Goal: Task Accomplishment & Management: Manage account settings

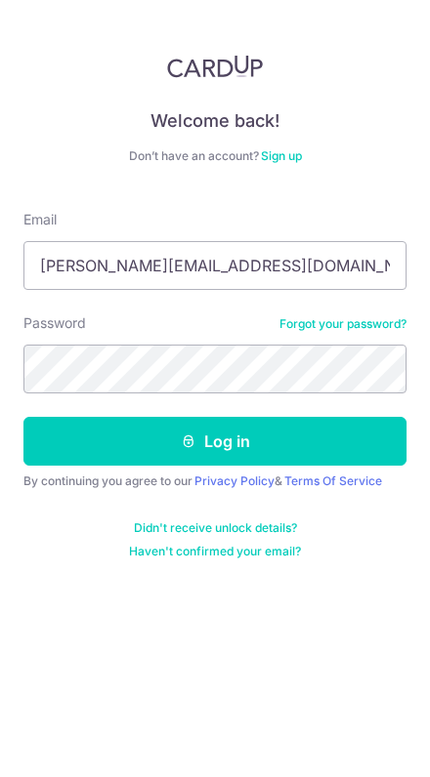
type input "[PERSON_NAME][EMAIL_ADDRESS][DOMAIN_NAME]"
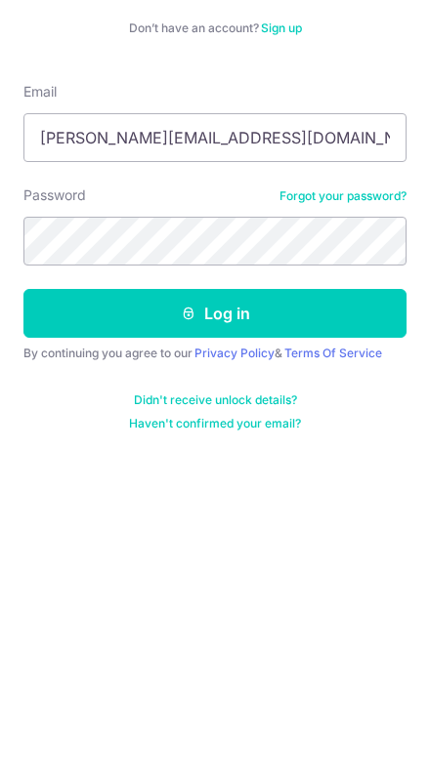
click at [98, 417] on button "Log in" at bounding box center [214, 441] width 383 height 49
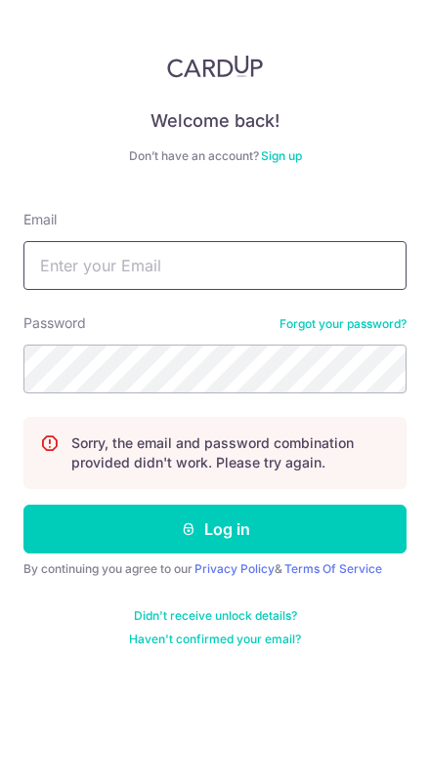
click at [70, 274] on input "Email" at bounding box center [214, 265] width 383 height 49
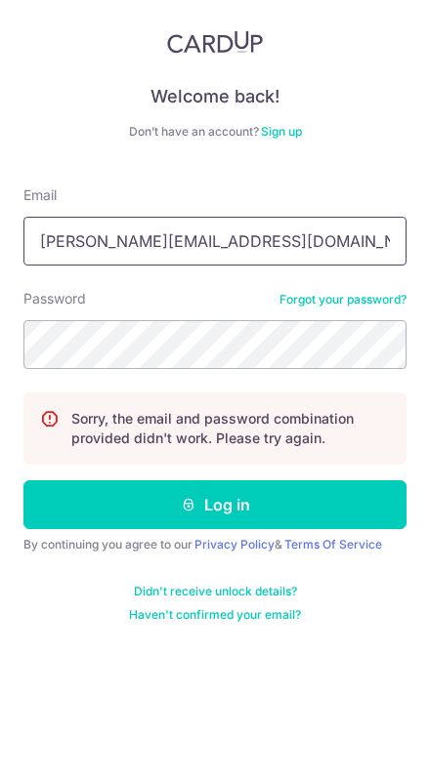
type input "[PERSON_NAME][EMAIL_ADDRESS][DOMAIN_NAME]"
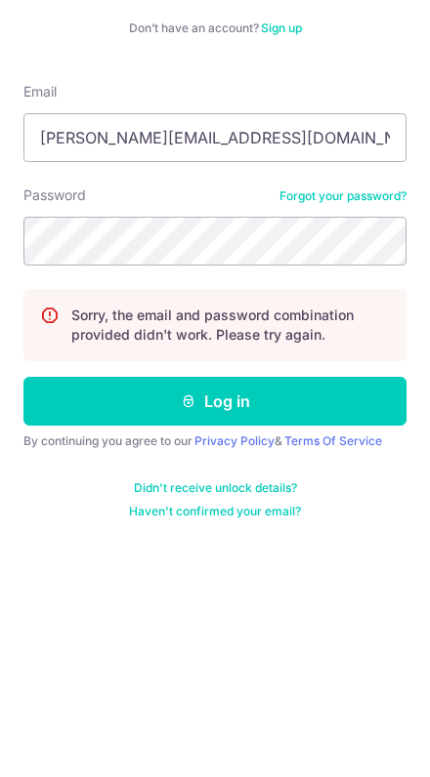
click at [80, 505] on button "Log in" at bounding box center [214, 529] width 383 height 49
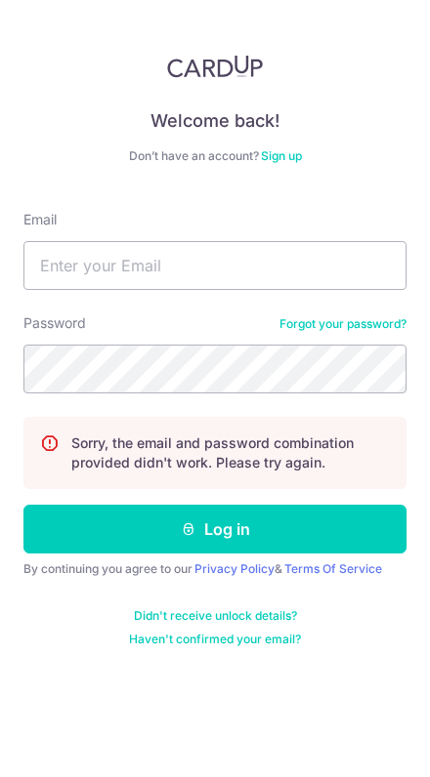
click at [355, 330] on link "Forgot your password?" at bounding box center [342, 324] width 127 height 16
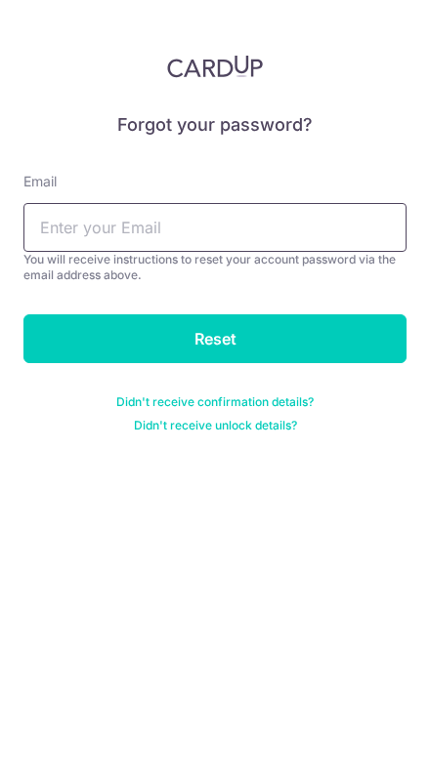
click at [61, 223] on input "text" at bounding box center [214, 227] width 383 height 49
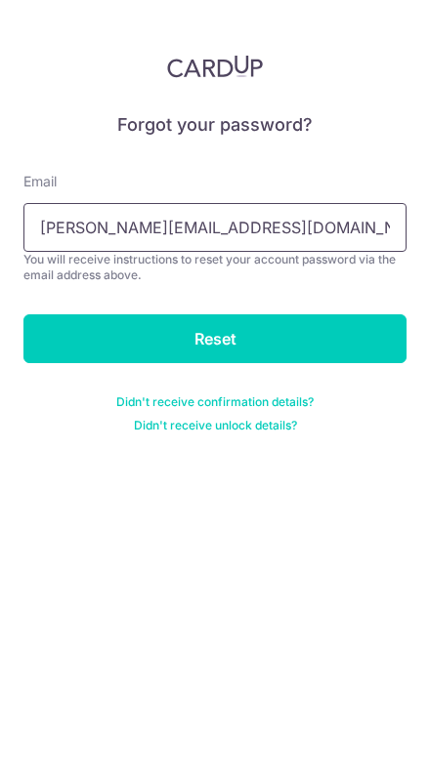
type input "[PERSON_NAME][EMAIL_ADDRESS][DOMAIN_NAME]"
click at [69, 349] on input "Reset" at bounding box center [214, 338] width 383 height 49
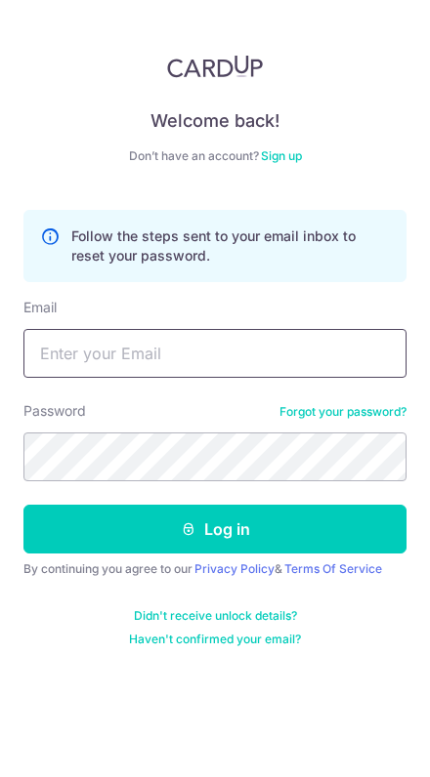
click at [58, 362] on input "Email" at bounding box center [214, 353] width 383 height 49
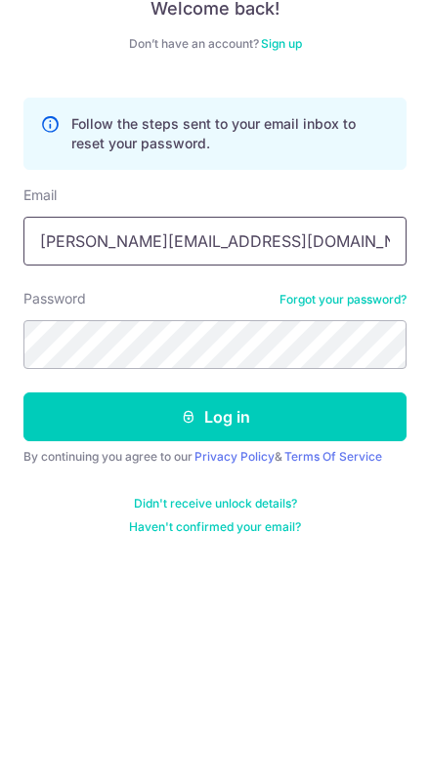
type input "[PERSON_NAME][EMAIL_ADDRESS][DOMAIN_NAME]"
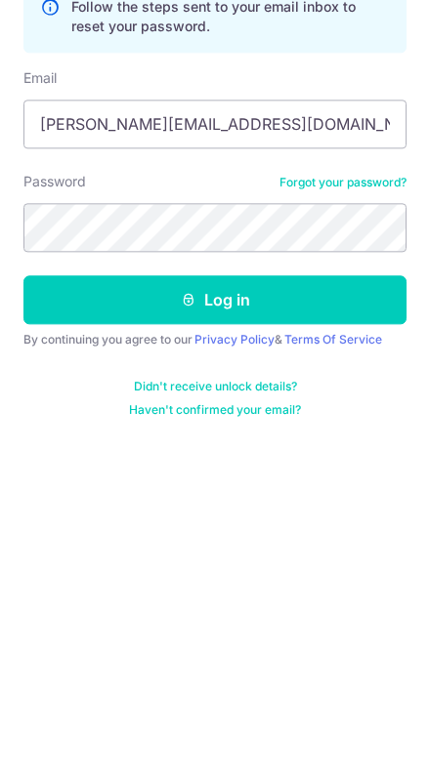
click at [48, 505] on button "Log in" at bounding box center [214, 529] width 383 height 49
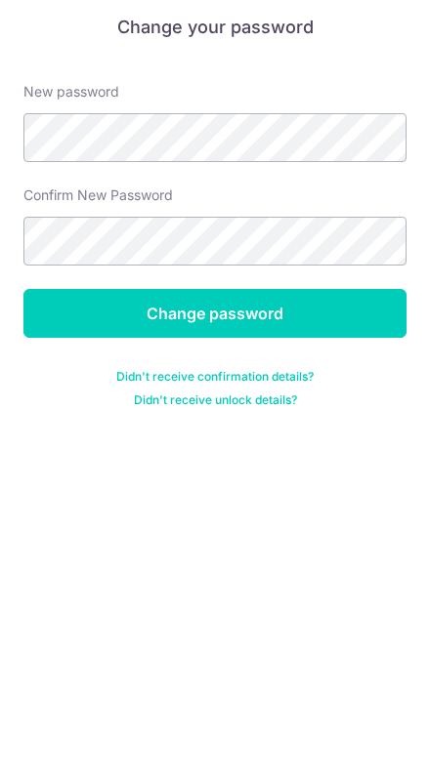
click at [47, 387] on input "Change password" at bounding box center [214, 411] width 383 height 49
click at [90, 387] on input "Change password" at bounding box center [214, 411] width 383 height 49
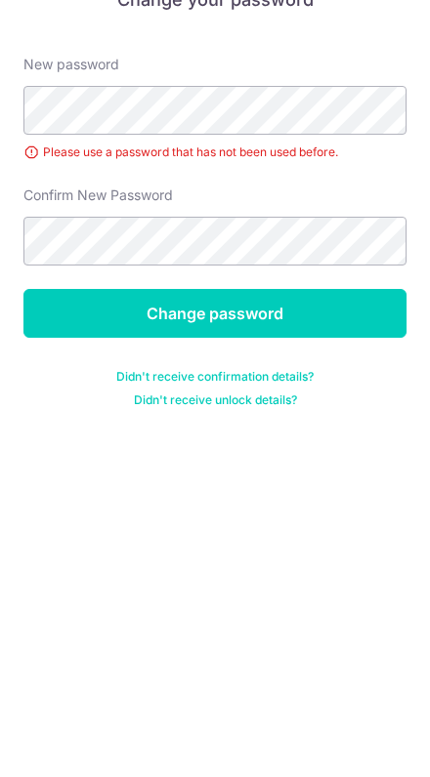
click at [72, 414] on input "Change password" at bounding box center [214, 438] width 383 height 49
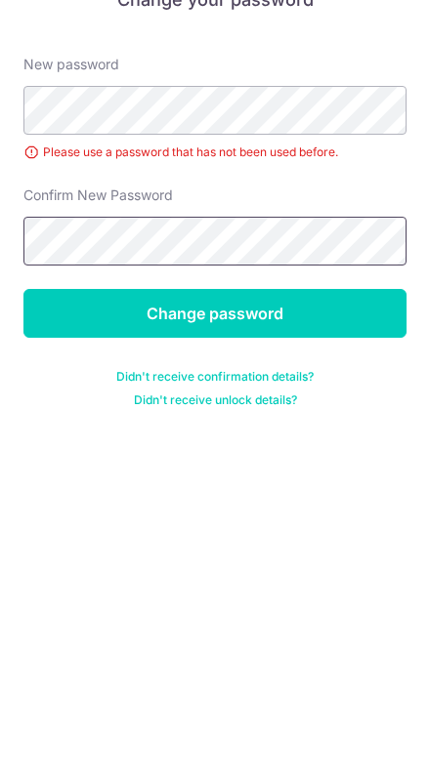
click at [41, 414] on input "Change password" at bounding box center [214, 438] width 383 height 49
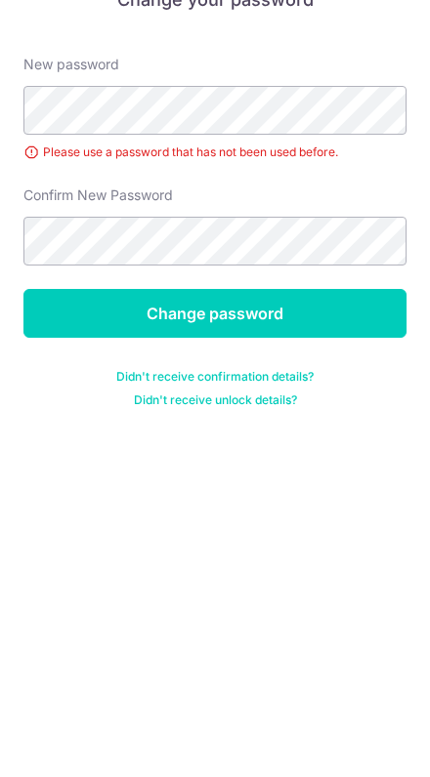
scroll to position [39, 0]
